Goal: Go to known website: Access a specific website the user already knows

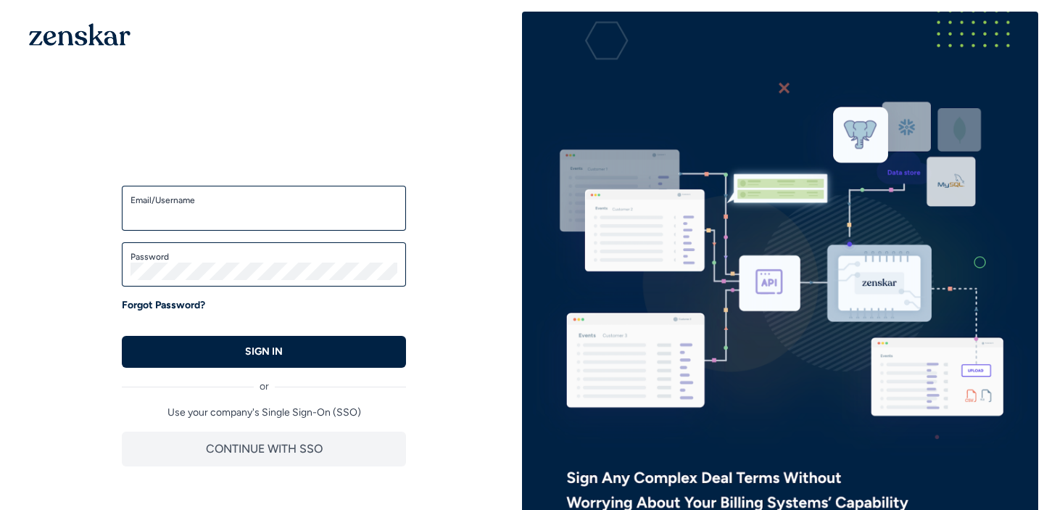
type input "**********"
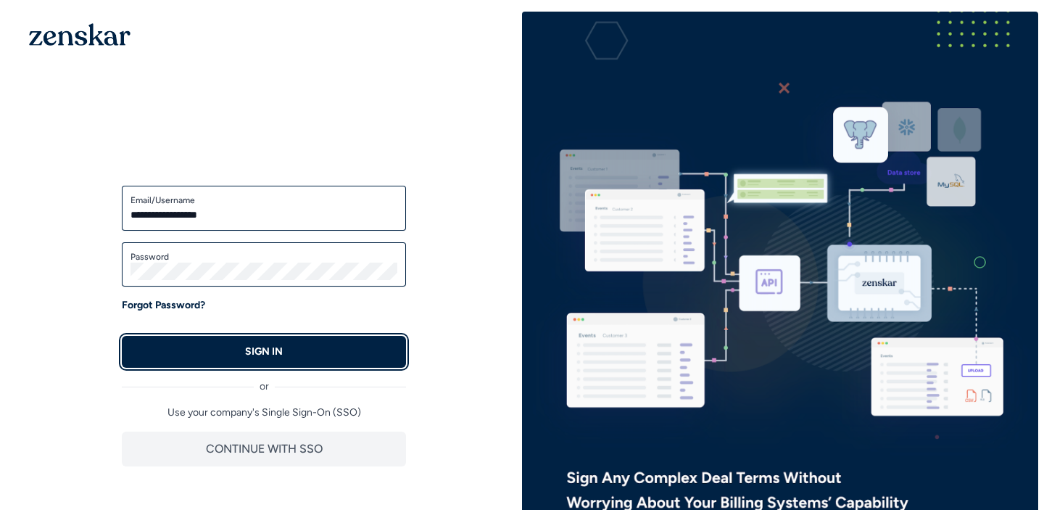
click at [338, 342] on button "SIGN IN" at bounding box center [264, 352] width 284 height 32
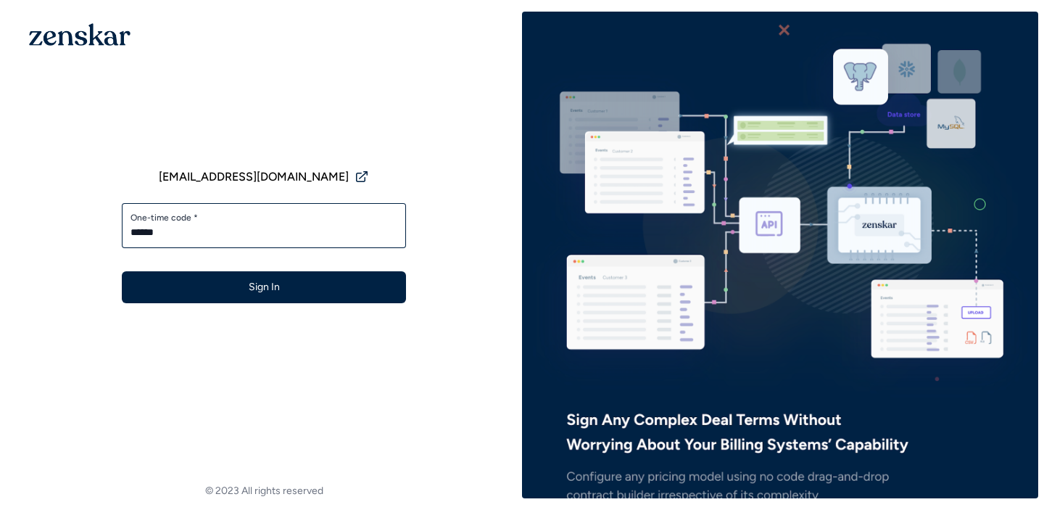
type input "******"
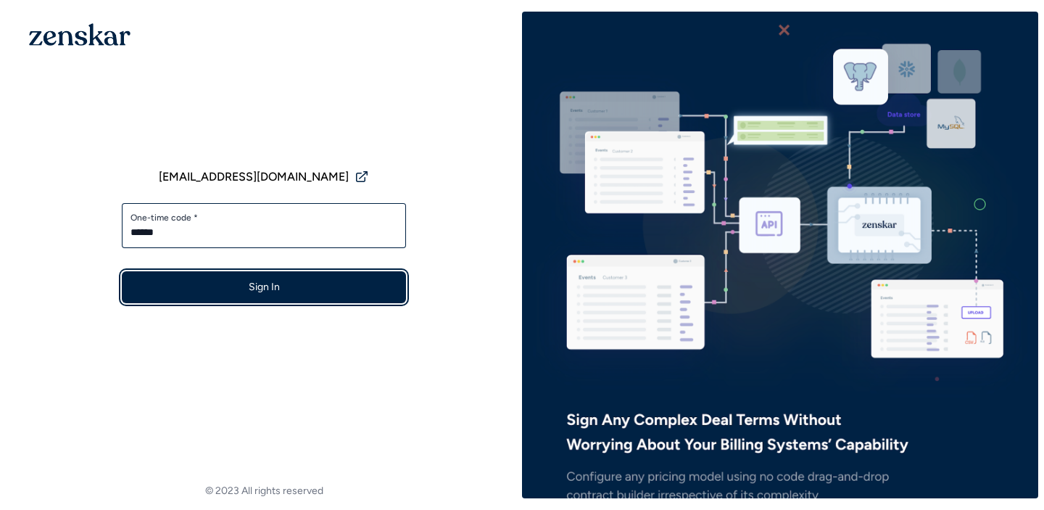
click at [342, 276] on button "Sign In" at bounding box center [264, 287] width 284 height 32
